Goal: Find specific page/section: Find specific page/section

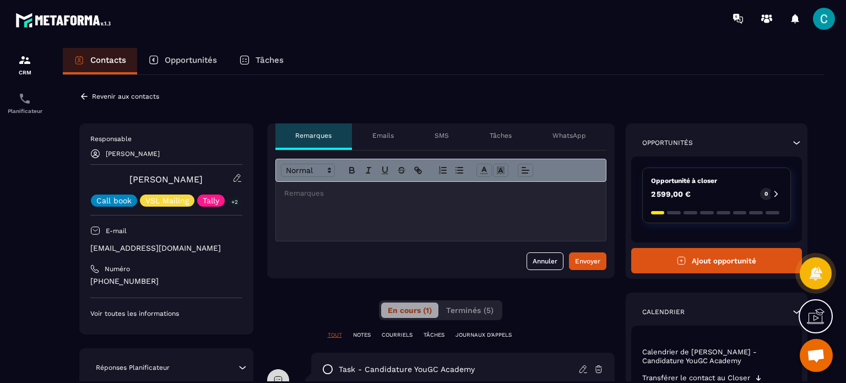
click at [198, 56] on p "Opportunités" at bounding box center [191, 60] width 52 height 10
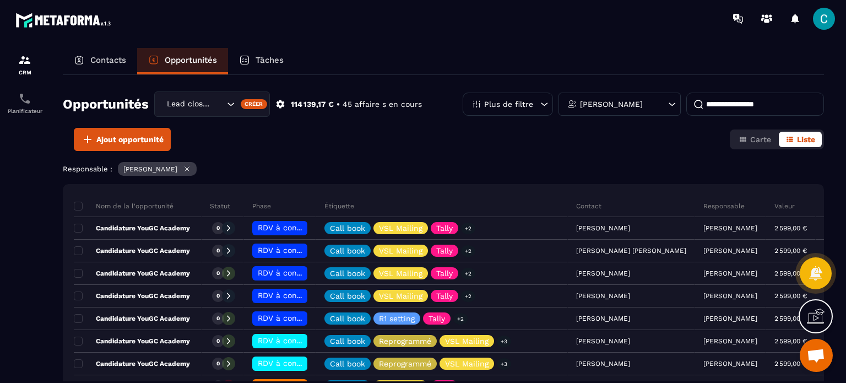
click at [99, 58] on p "Contacts" at bounding box center [108, 60] width 36 height 10
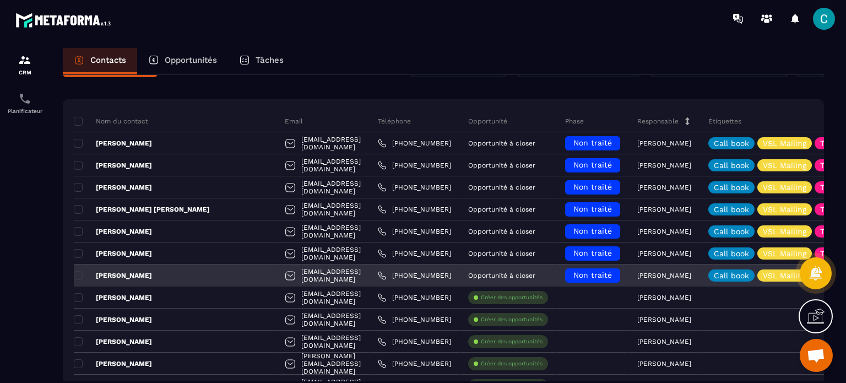
scroll to position [55, 0]
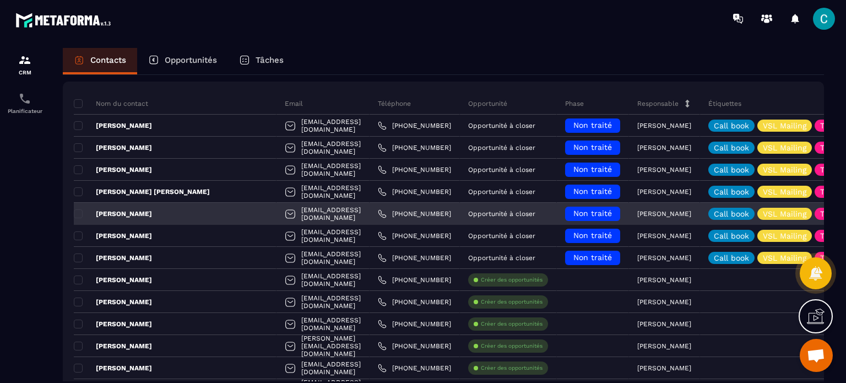
click at [118, 212] on p "[PERSON_NAME]" at bounding box center [113, 213] width 78 height 9
